Goal: Information Seeking & Learning: Understand process/instructions

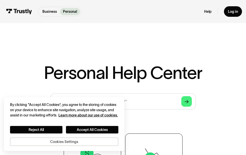
scroll to position [53, 0]
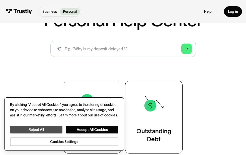
click at [46, 130] on button "Reject All" at bounding box center [36, 130] width 52 height 8
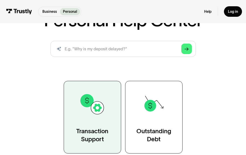
click at [94, 121] on link "Transaction Support" at bounding box center [92, 117] width 57 height 73
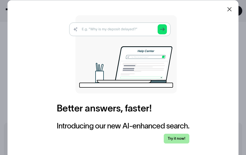
click at [170, 141] on link "Try it now!" at bounding box center [177, 139] width 26 height 10
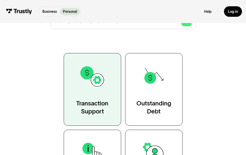
scroll to position [151, 0]
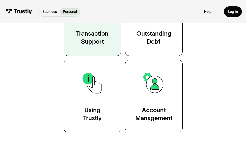
click at [96, 20] on img at bounding box center [92, 6] width 26 height 26
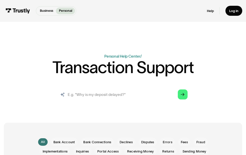
click at [100, 95] on input "search" at bounding box center [123, 94] width 137 height 15
click at [83, 90] on input "search" at bounding box center [123, 94] width 137 height 15
type input "I"
type input "m"
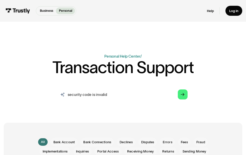
type input "security code is invalid"
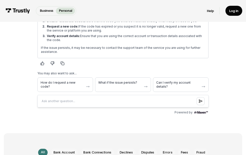
scroll to position [137, 0]
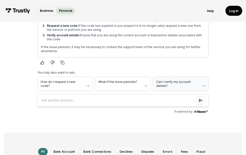
click at [185, 81] on span "Can I verify my account details?" at bounding box center [177, 84] width 43 height 8
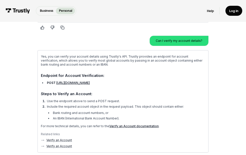
scroll to position [173, 0]
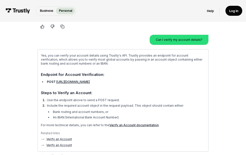
click at [90, 83] on link "https://sandbox.trustly.one/api/v1/accounts/verify" at bounding box center [72, 82] width 33 height 4
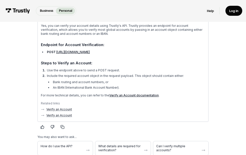
scroll to position [203, 0]
click at [61, 52] on link "https://sandbox.trustly.one/api/v1/accounts/verify" at bounding box center [72, 53] width 33 height 4
click at [55, 110] on link "Verify an Account" at bounding box center [59, 110] width 26 height 4
click at [232, 13] on div "Log in" at bounding box center [233, 11] width 9 height 4
